Goal: Book appointment/travel/reservation

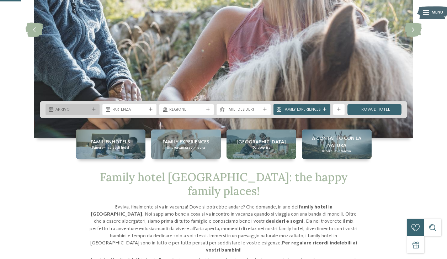
click at [89, 107] on span "Arrivo" at bounding box center [72, 110] width 34 height 6
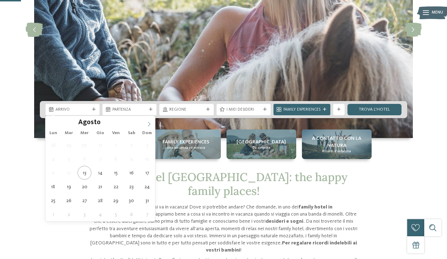
click at [147, 122] on icon at bounding box center [148, 123] width 5 height 5
type div "[DATE]"
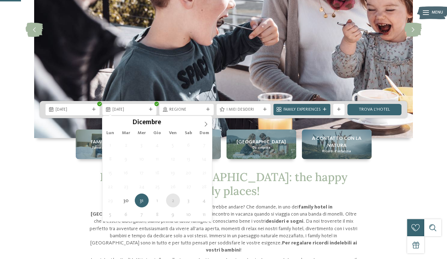
type div "[DATE]"
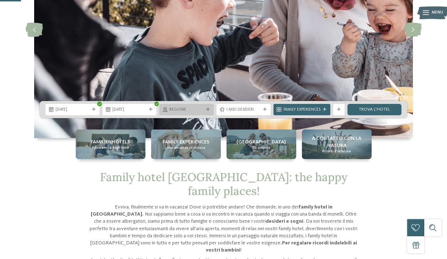
click at [208, 109] on icon at bounding box center [208, 110] width 4 height 4
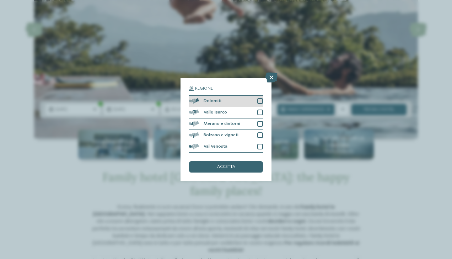
click at [231, 98] on div "Dolomiti" at bounding box center [226, 101] width 74 height 11
click at [234, 168] on span "accetta" at bounding box center [226, 166] width 18 height 5
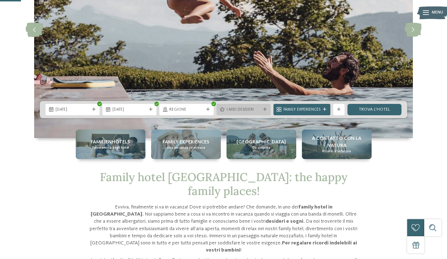
click at [237, 109] on span "I miei desideri" at bounding box center [243, 110] width 34 height 6
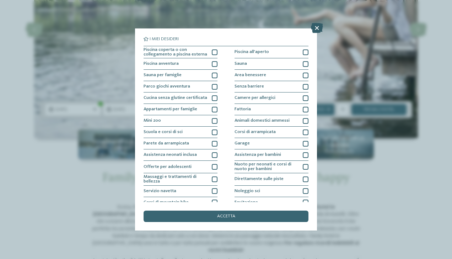
click at [313, 28] on icon at bounding box center [317, 28] width 12 height 10
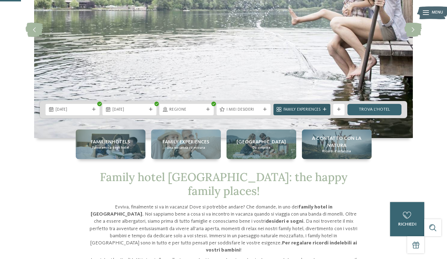
click at [323, 108] on icon at bounding box center [325, 110] width 4 height 4
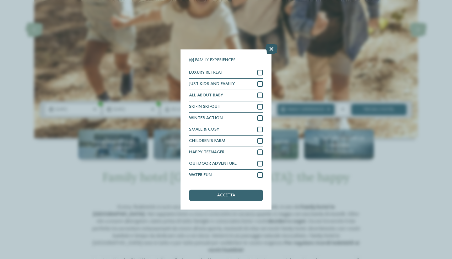
click at [270, 49] on icon at bounding box center [271, 49] width 12 height 10
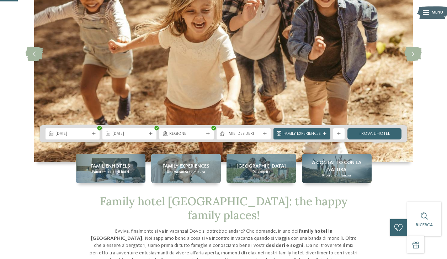
scroll to position [71, 0]
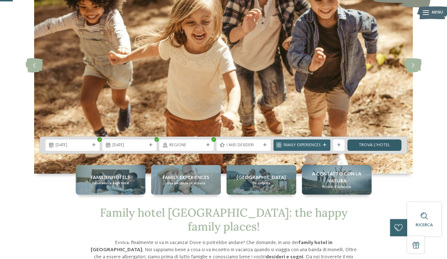
click at [379, 142] on link "trova l’hotel" at bounding box center [374, 144] width 54 height 11
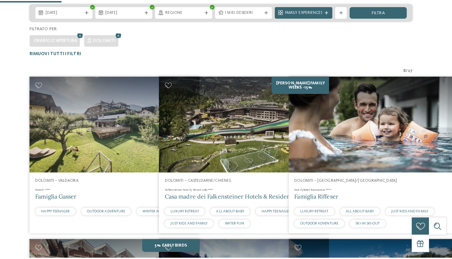
scroll to position [176, 6]
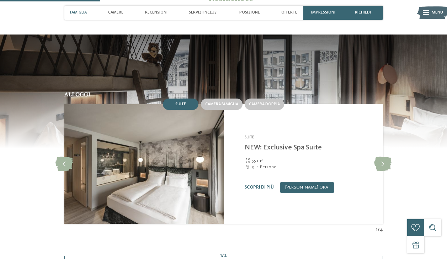
scroll to position [568, 0]
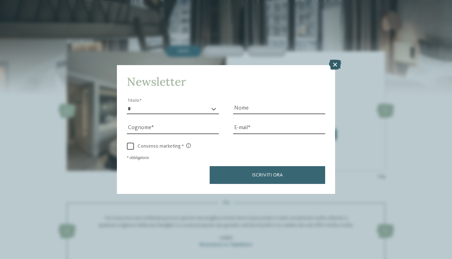
click at [334, 65] on icon at bounding box center [335, 65] width 12 height 10
